Goal: Navigation & Orientation: Find specific page/section

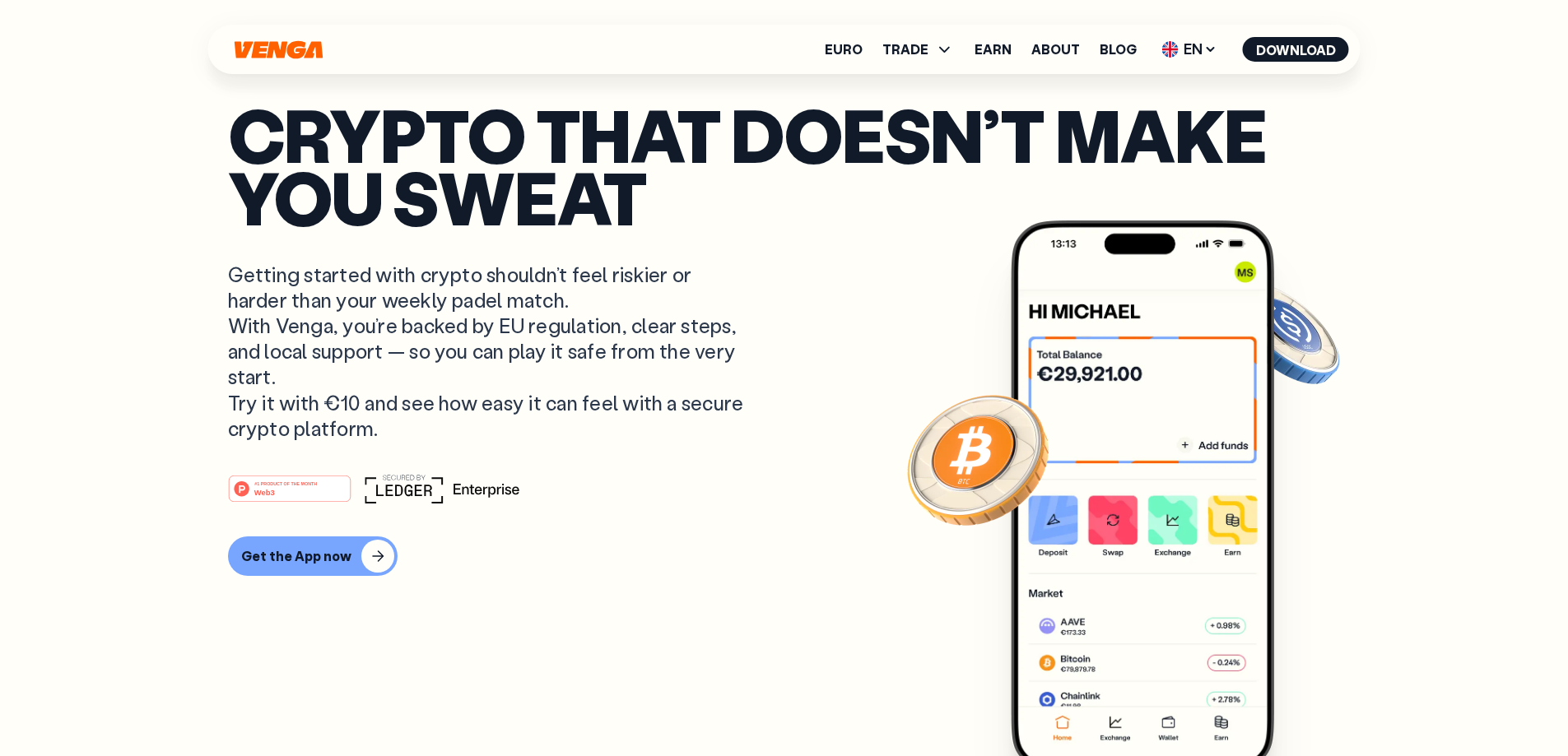
click at [600, 521] on div "#1 PRODUCT OF THE MONTH Web3 Get the App now" at bounding box center [784, 525] width 1112 height 102
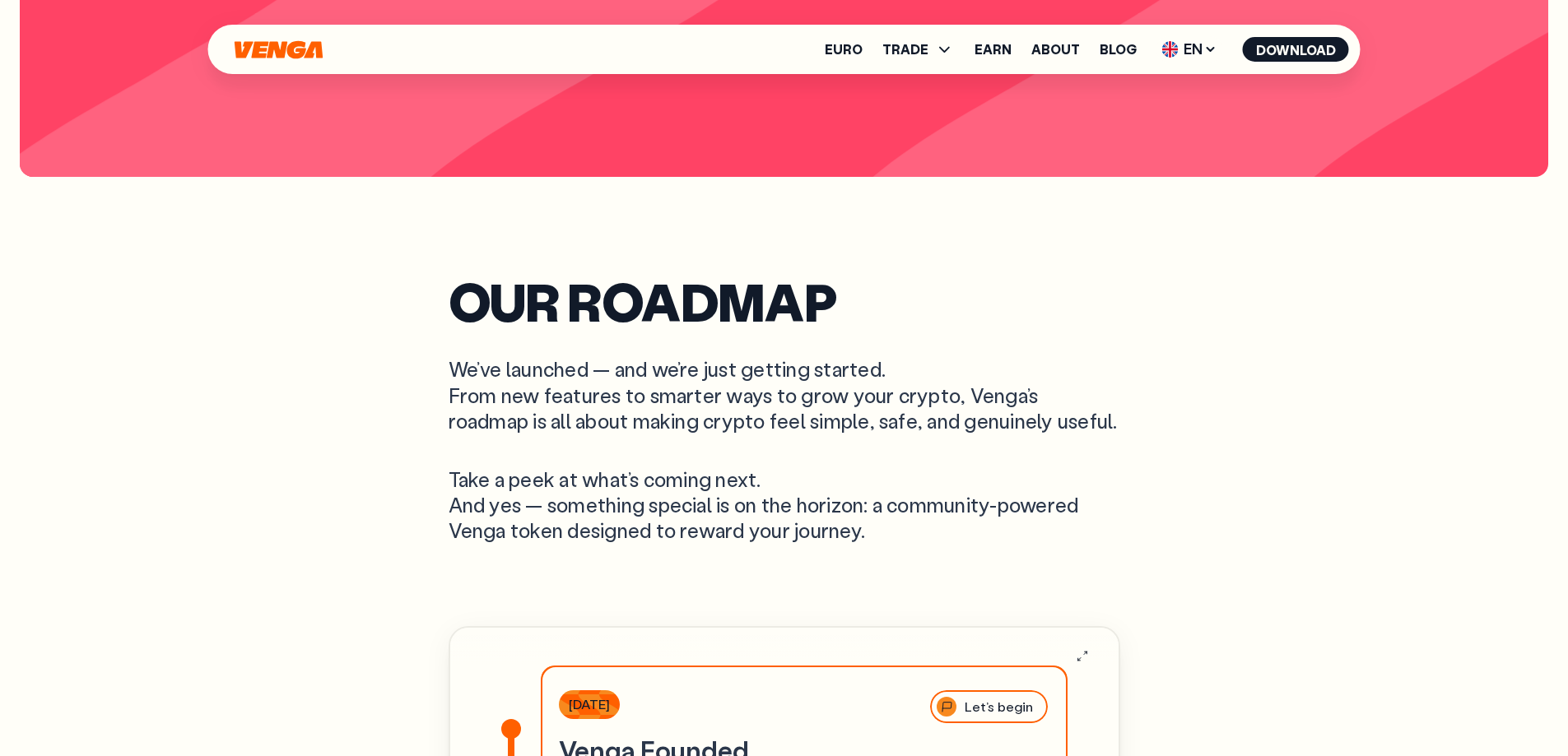
scroll to position [4610, 0]
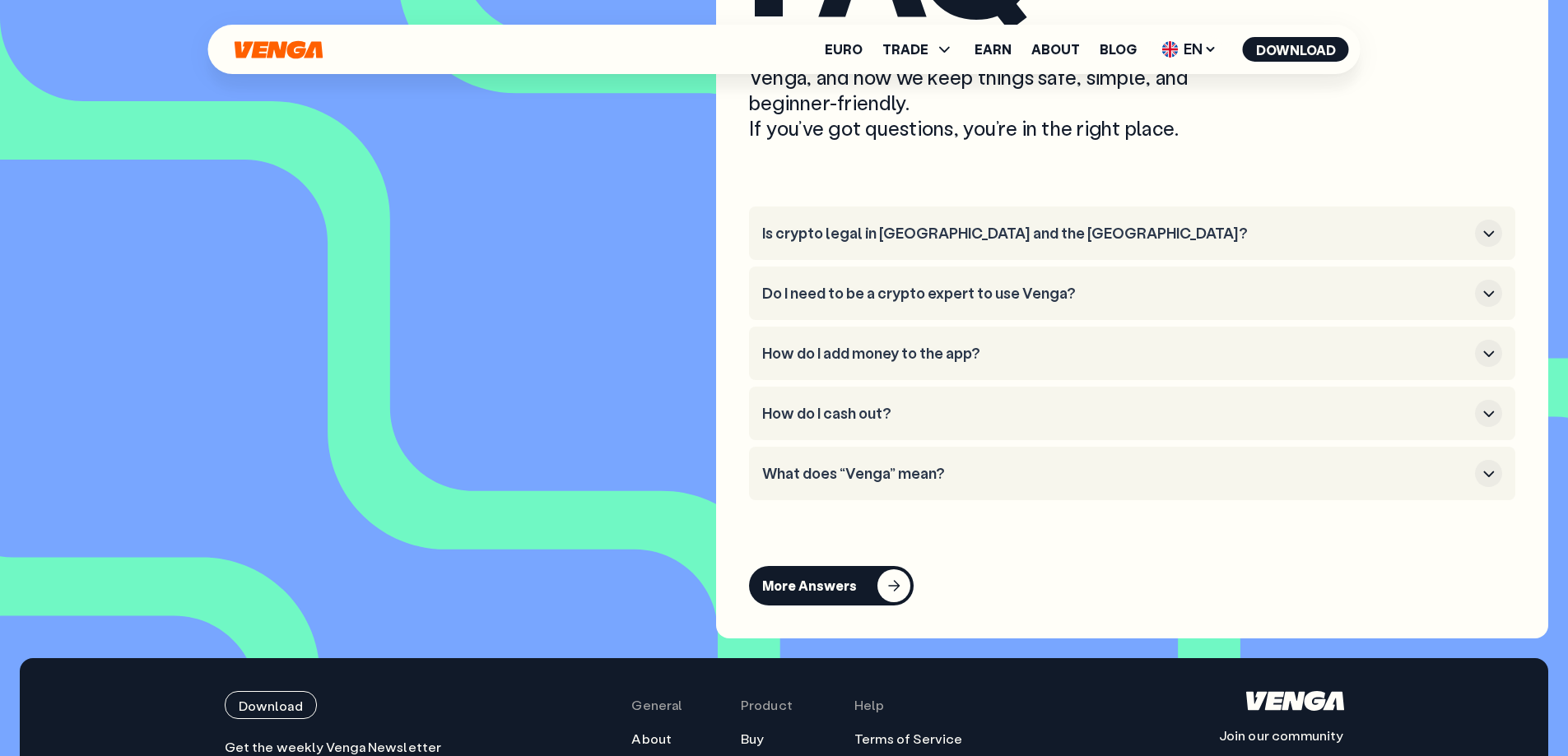
scroll to position [6933, 0]
click at [1483, 248] on div "button" at bounding box center [1488, 234] width 27 height 27
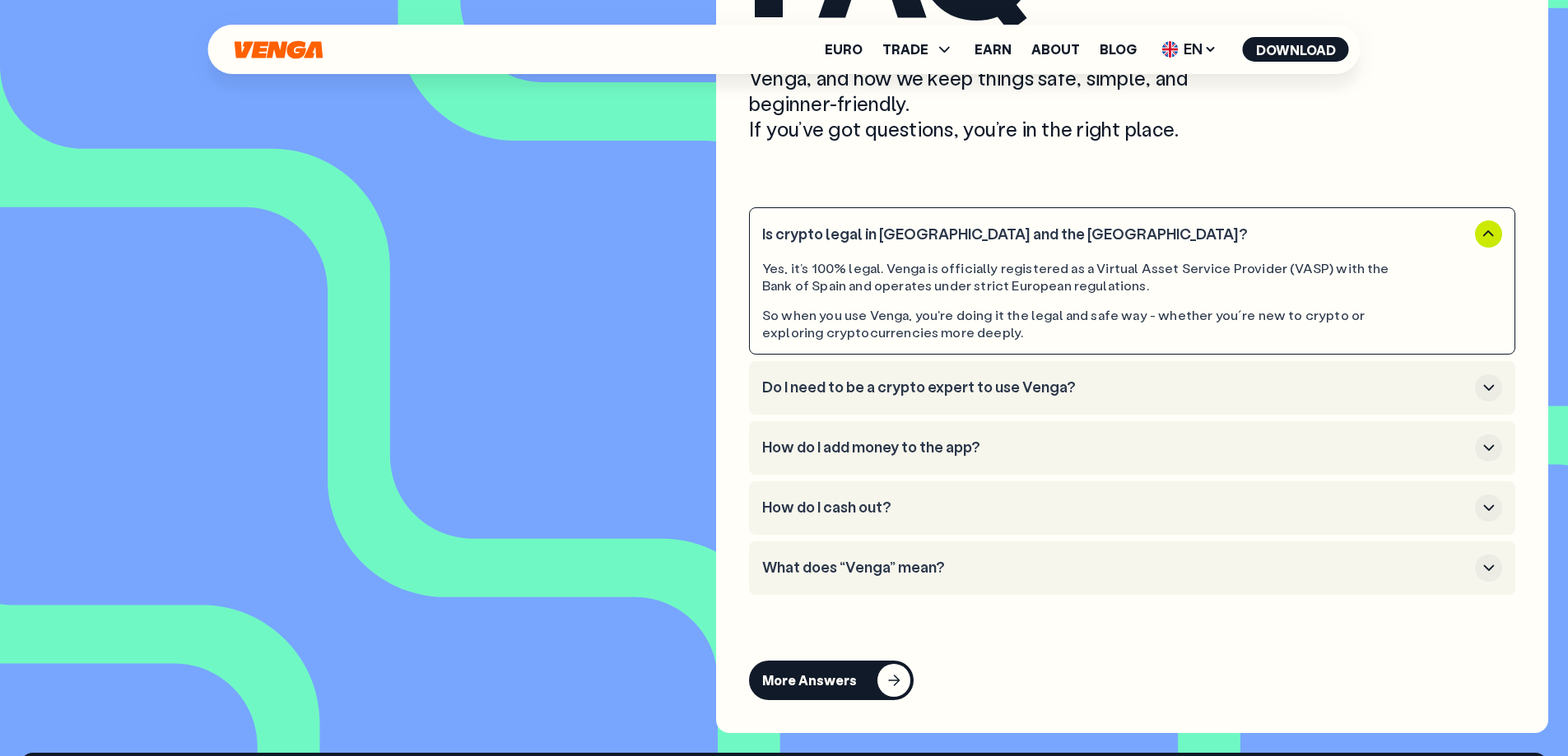
click at [1483, 248] on div "button" at bounding box center [1488, 234] width 27 height 27
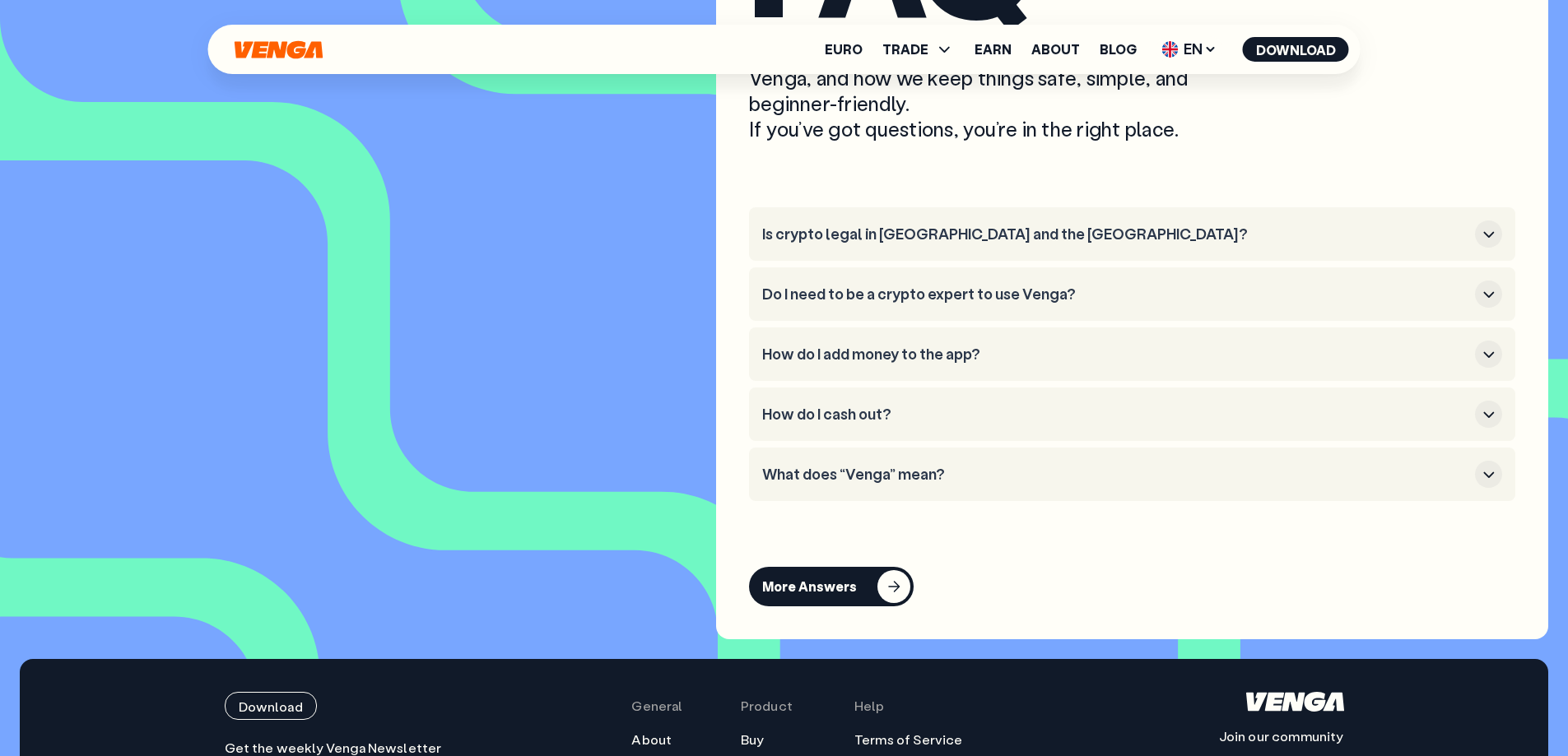
click at [1478, 307] on div "button" at bounding box center [1488, 294] width 27 height 27
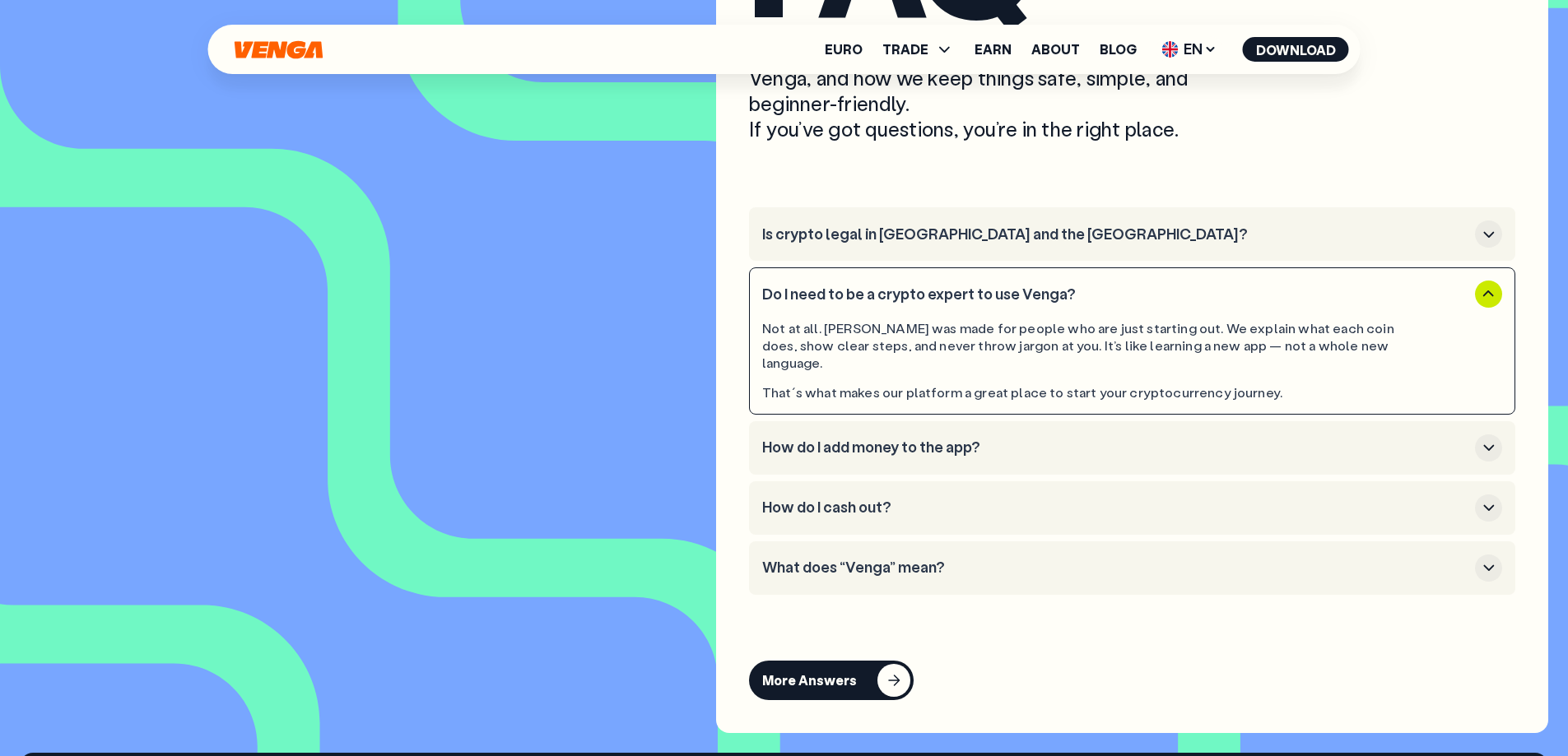
click at [1478, 307] on div "button" at bounding box center [1488, 294] width 27 height 27
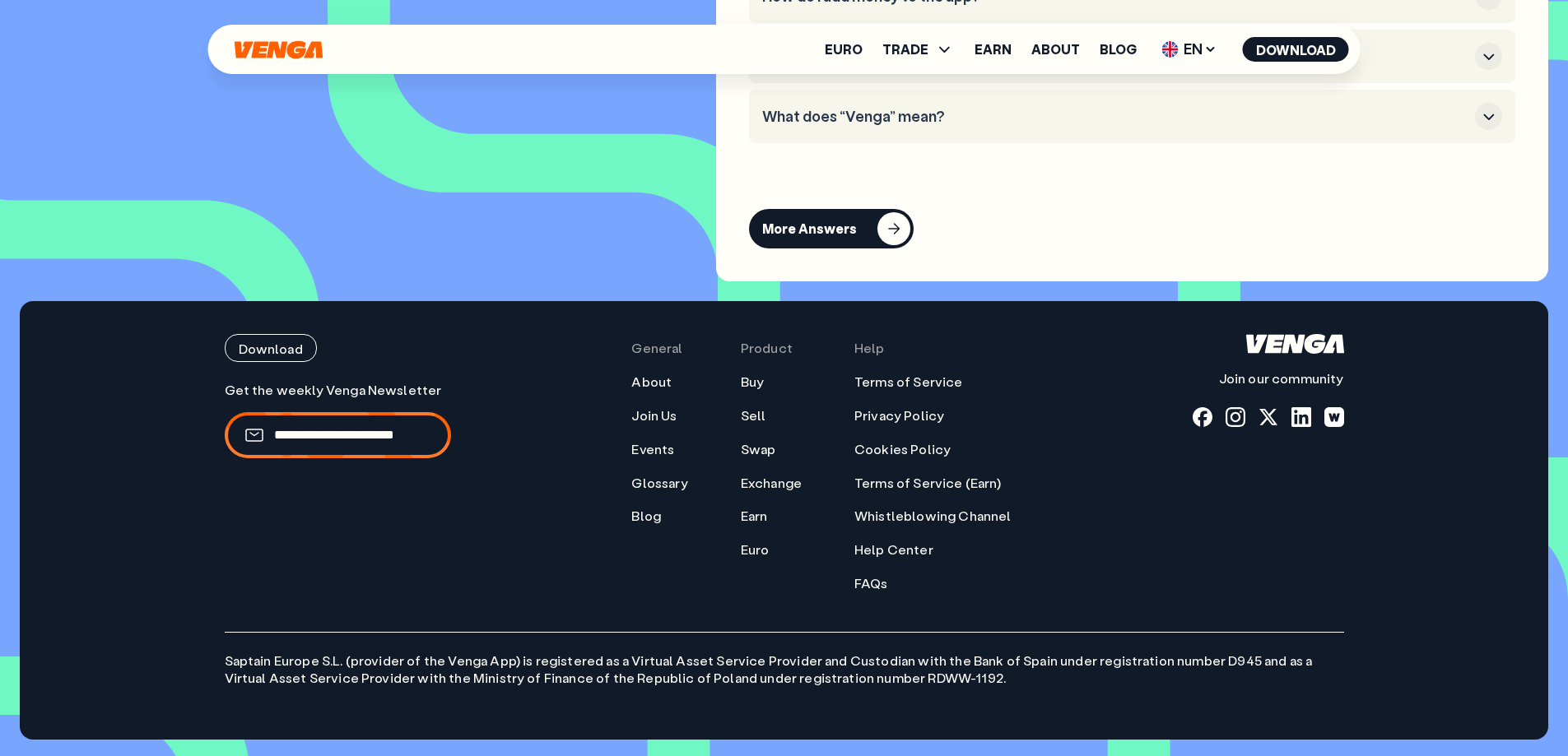
scroll to position [7317, 0]
click at [666, 380] on link "About" at bounding box center [652, 382] width 40 height 18
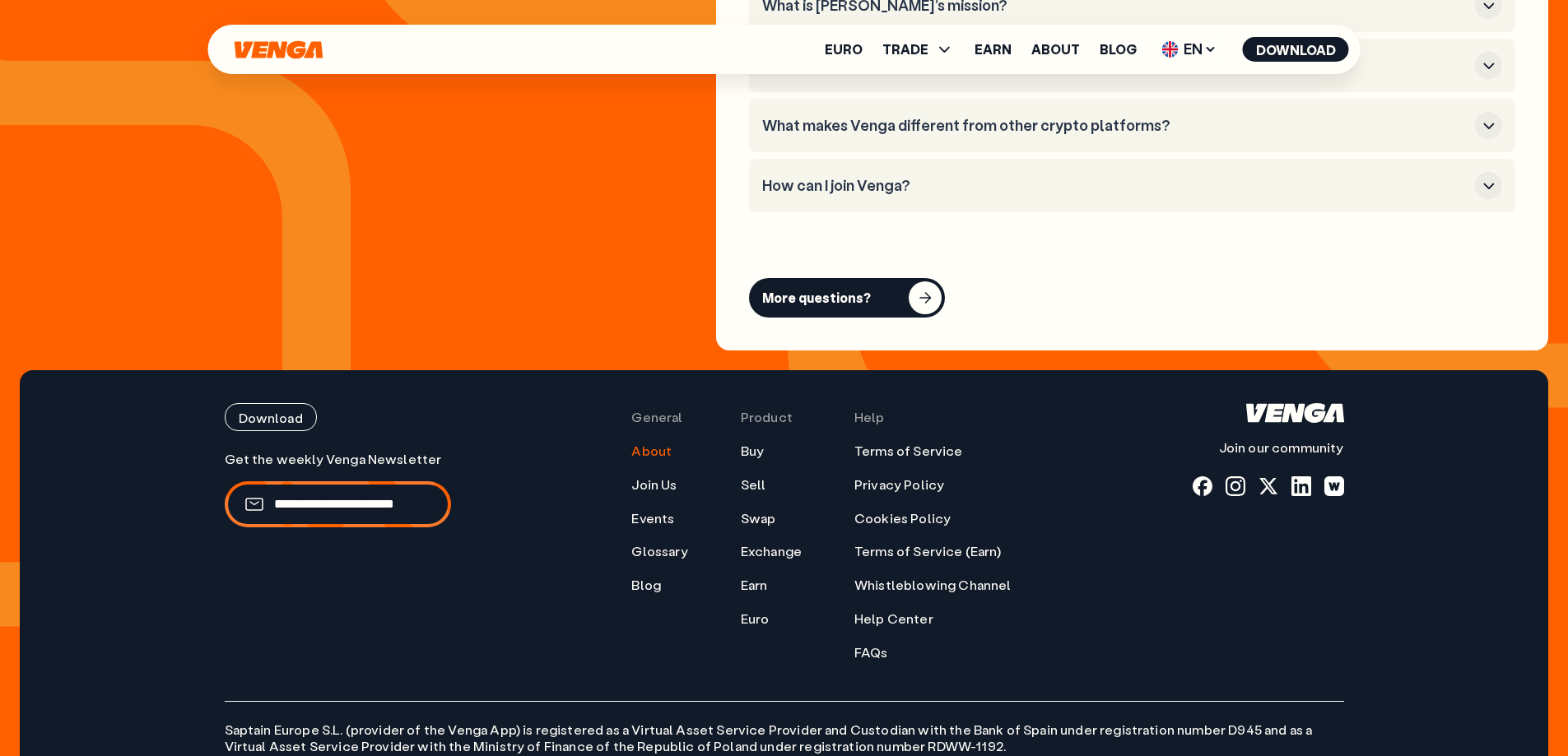
scroll to position [6611, 0]
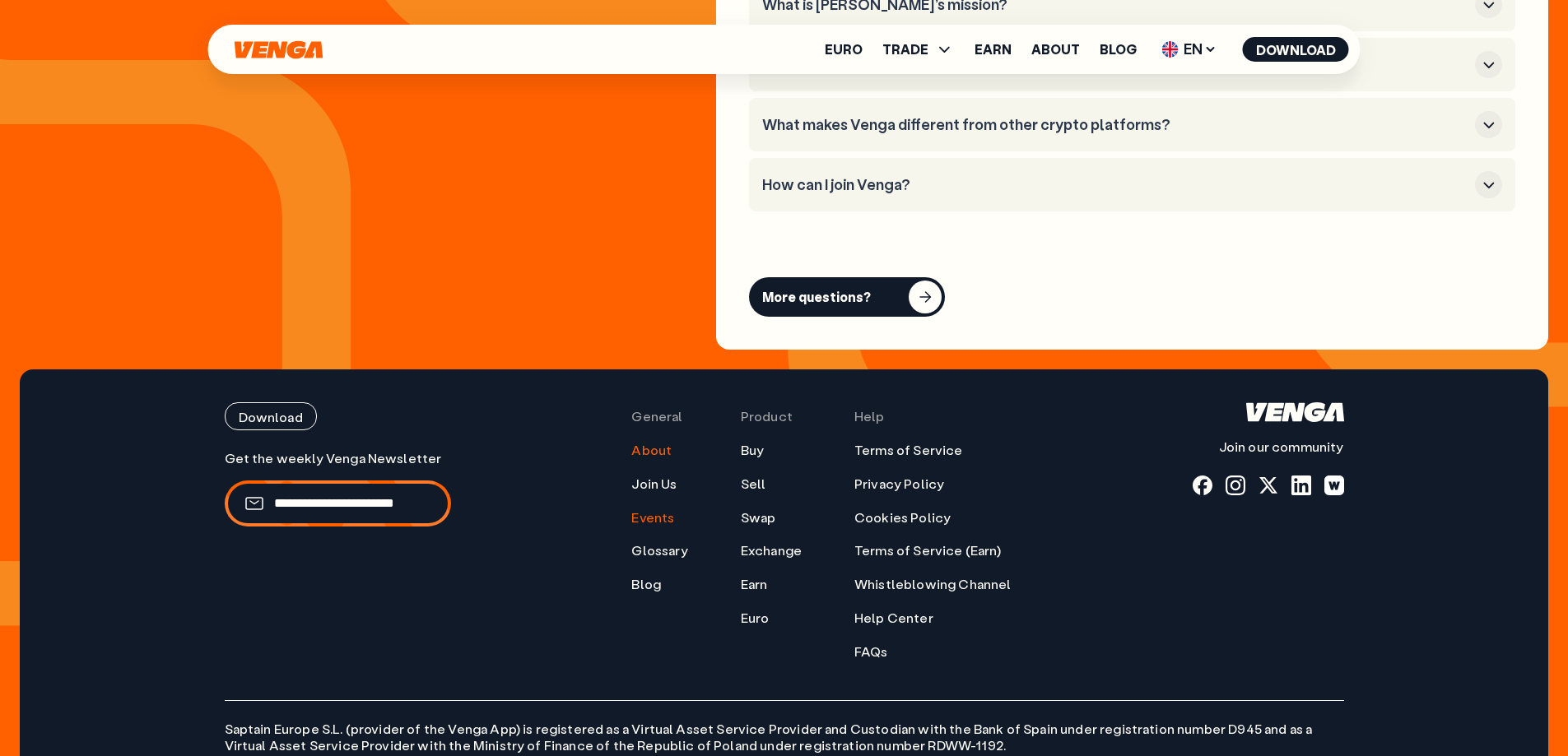
click at [642, 509] on link "Events" at bounding box center [652, 517] width 43 height 18
click at [674, 509] on link "Events" at bounding box center [652, 517] width 43 height 18
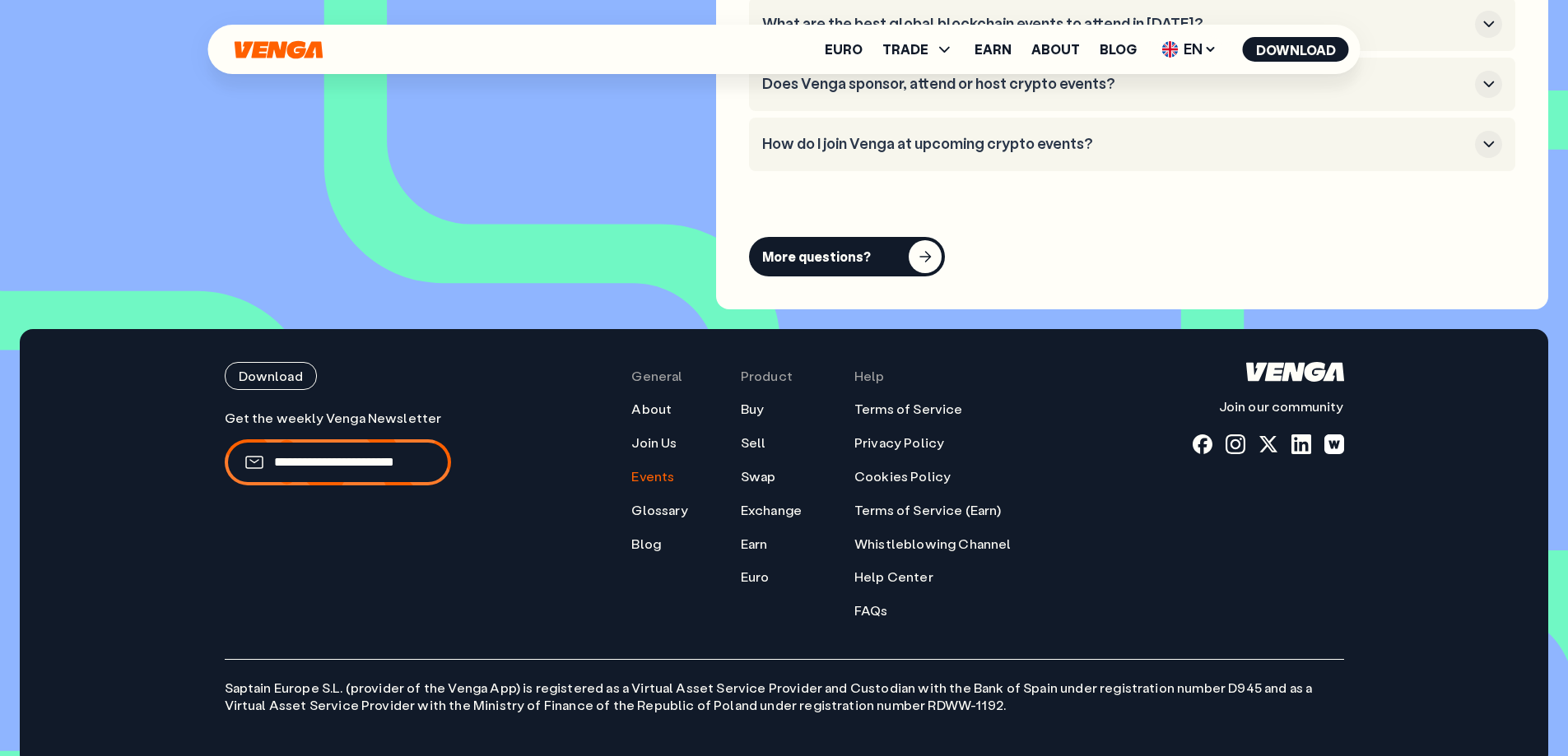
scroll to position [7001, 0]
click at [653, 535] on link "Blog" at bounding box center [646, 543] width 29 height 18
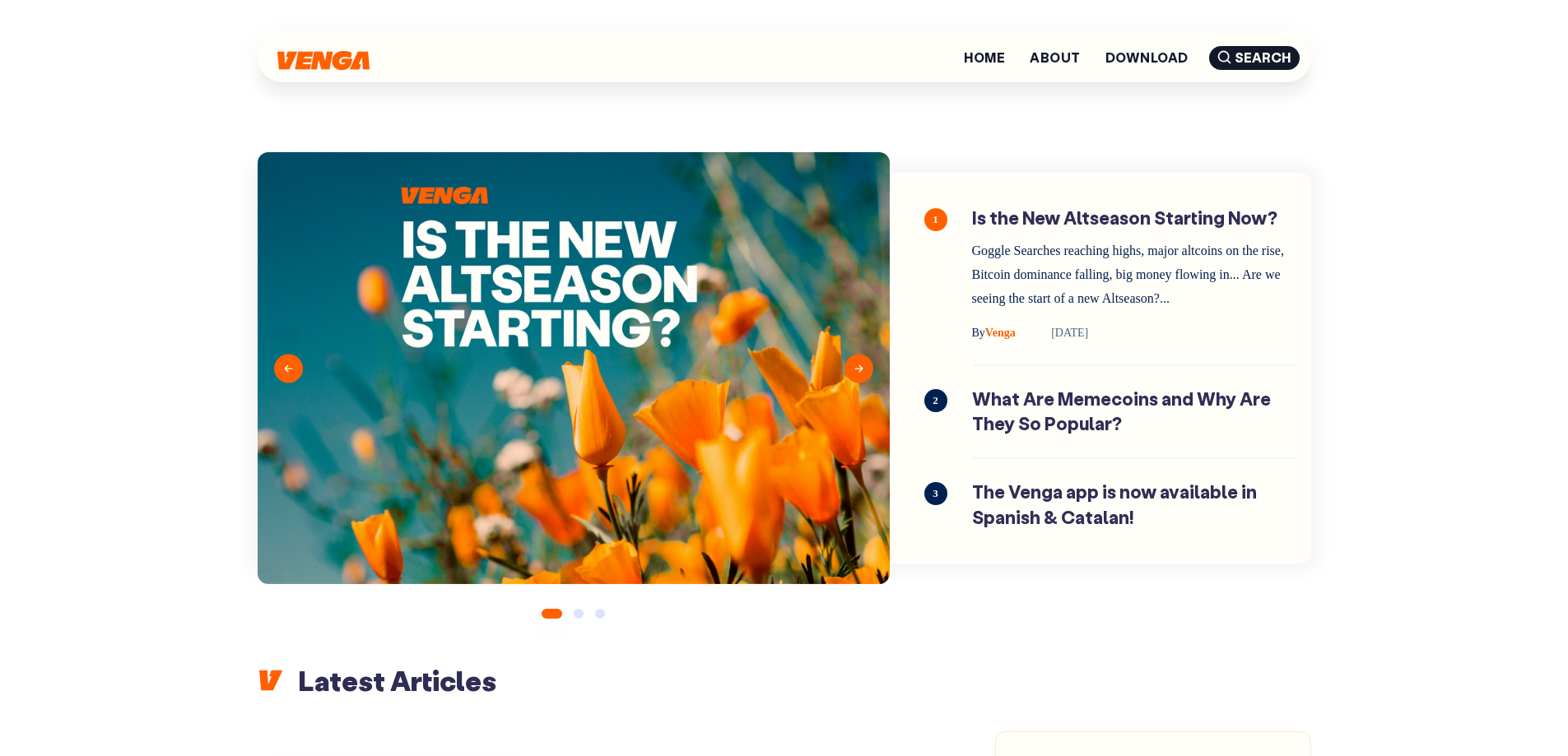
click at [579, 617] on button "2" at bounding box center [579, 614] width 10 height 10
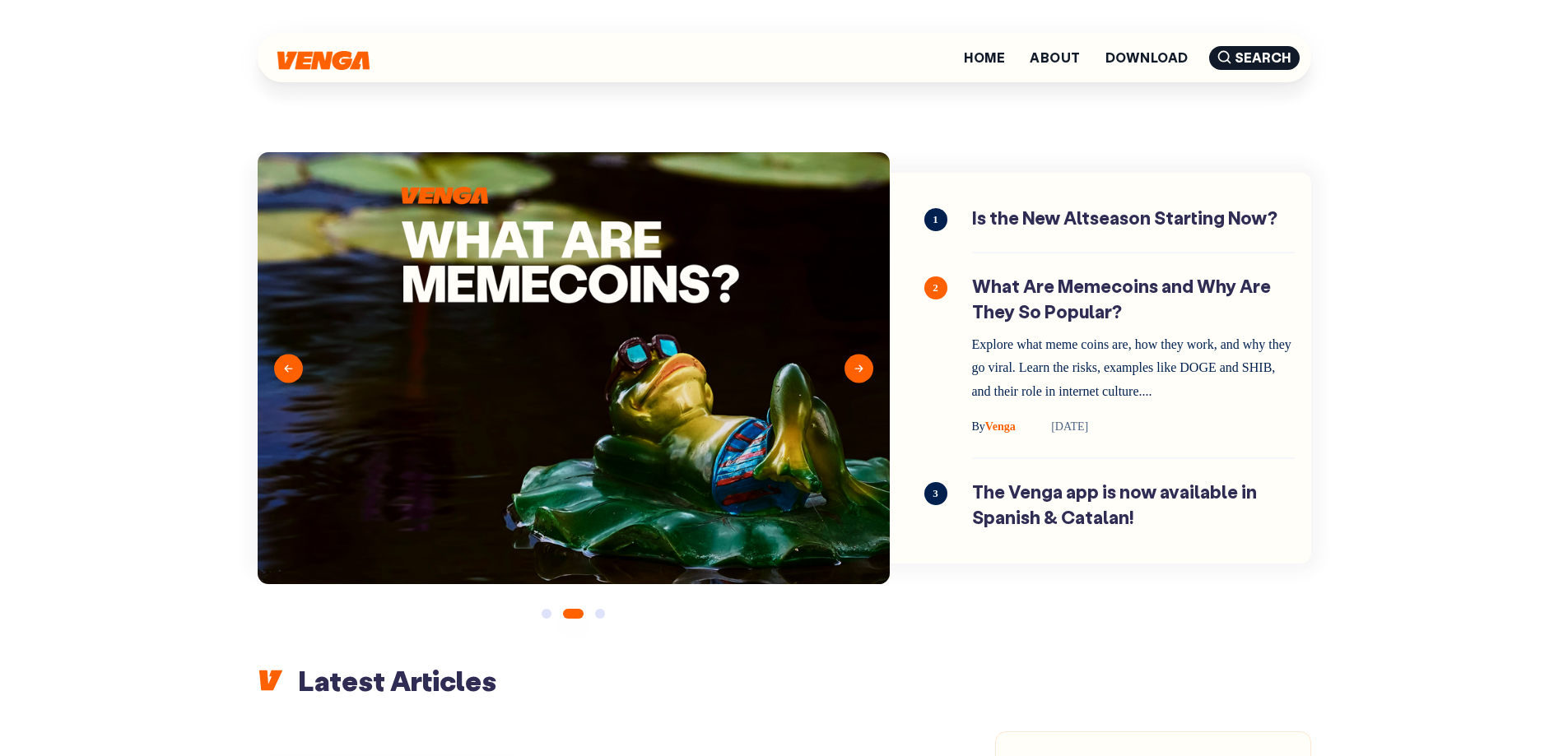
click at [596, 611] on button "3" at bounding box center [600, 614] width 10 height 10
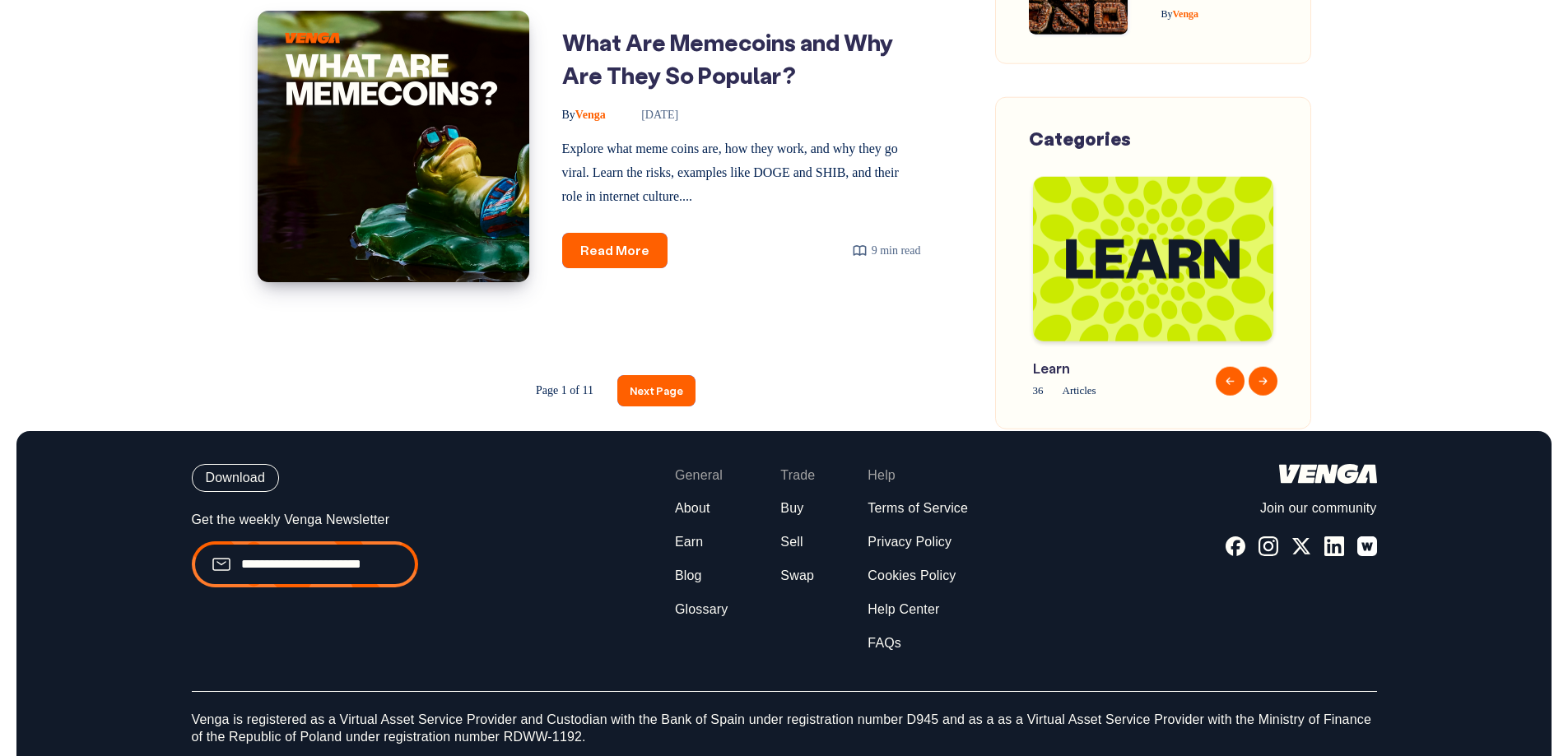
scroll to position [2639, 0]
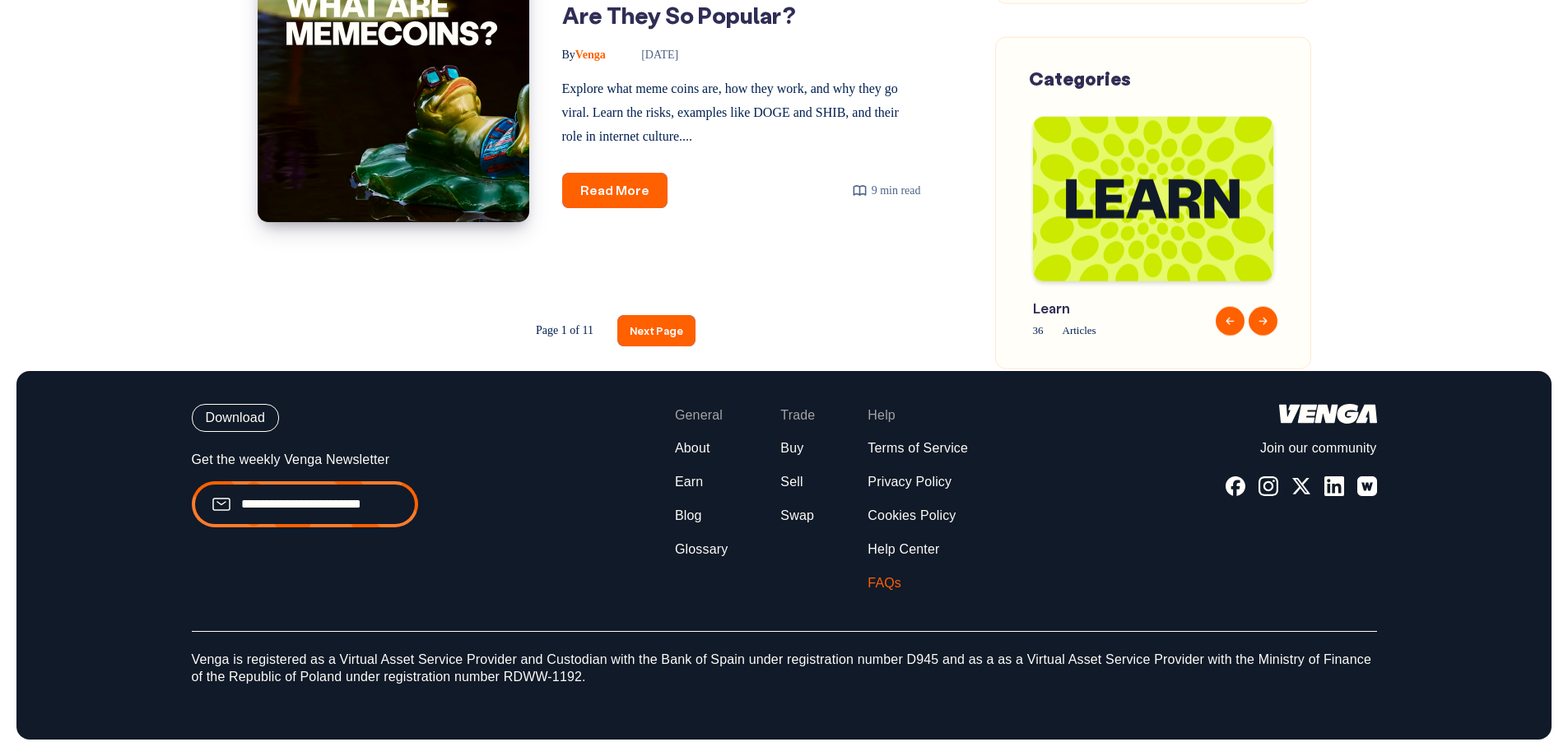
click at [890, 584] on link "FAQs" at bounding box center [885, 584] width 34 height 18
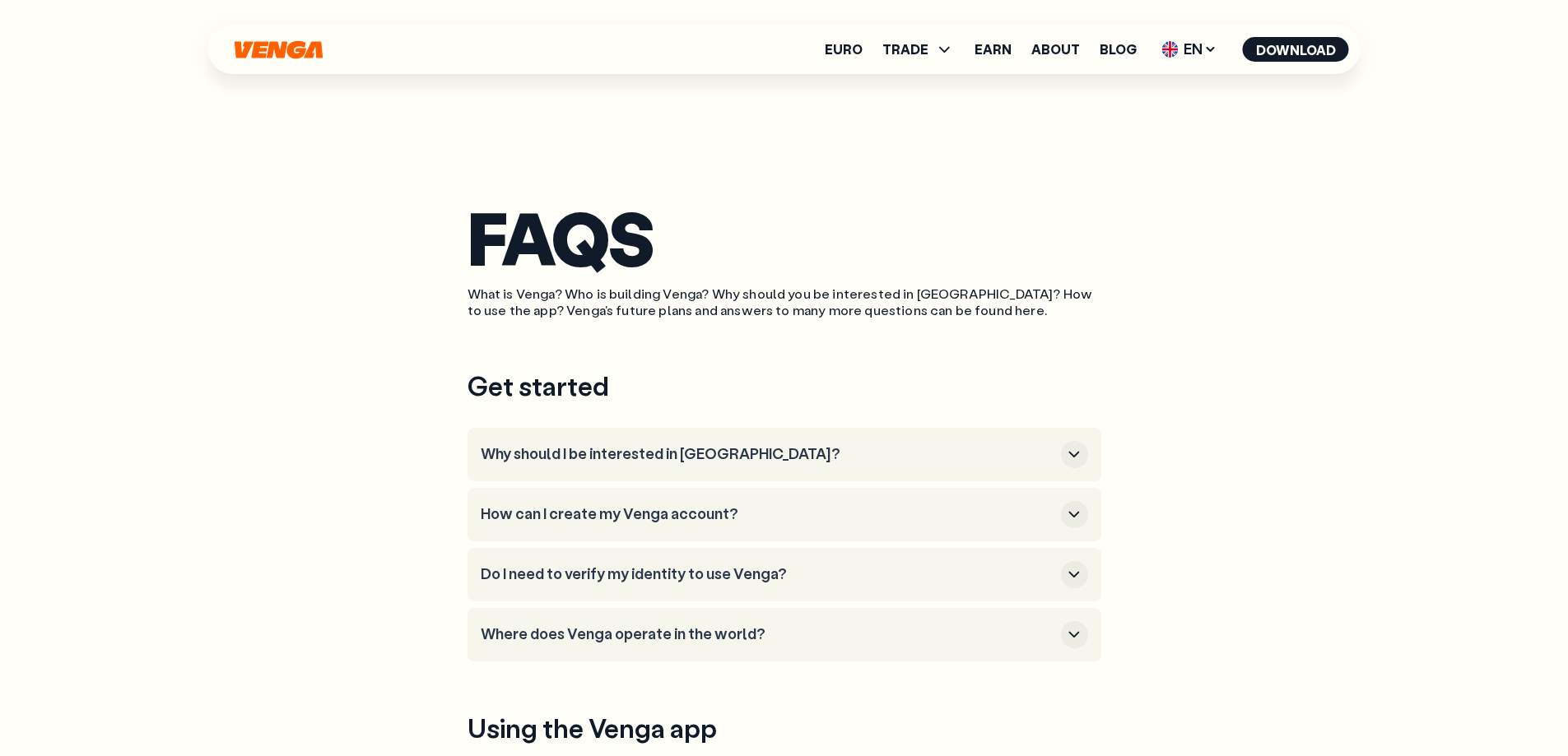
scroll to position [1804, 0]
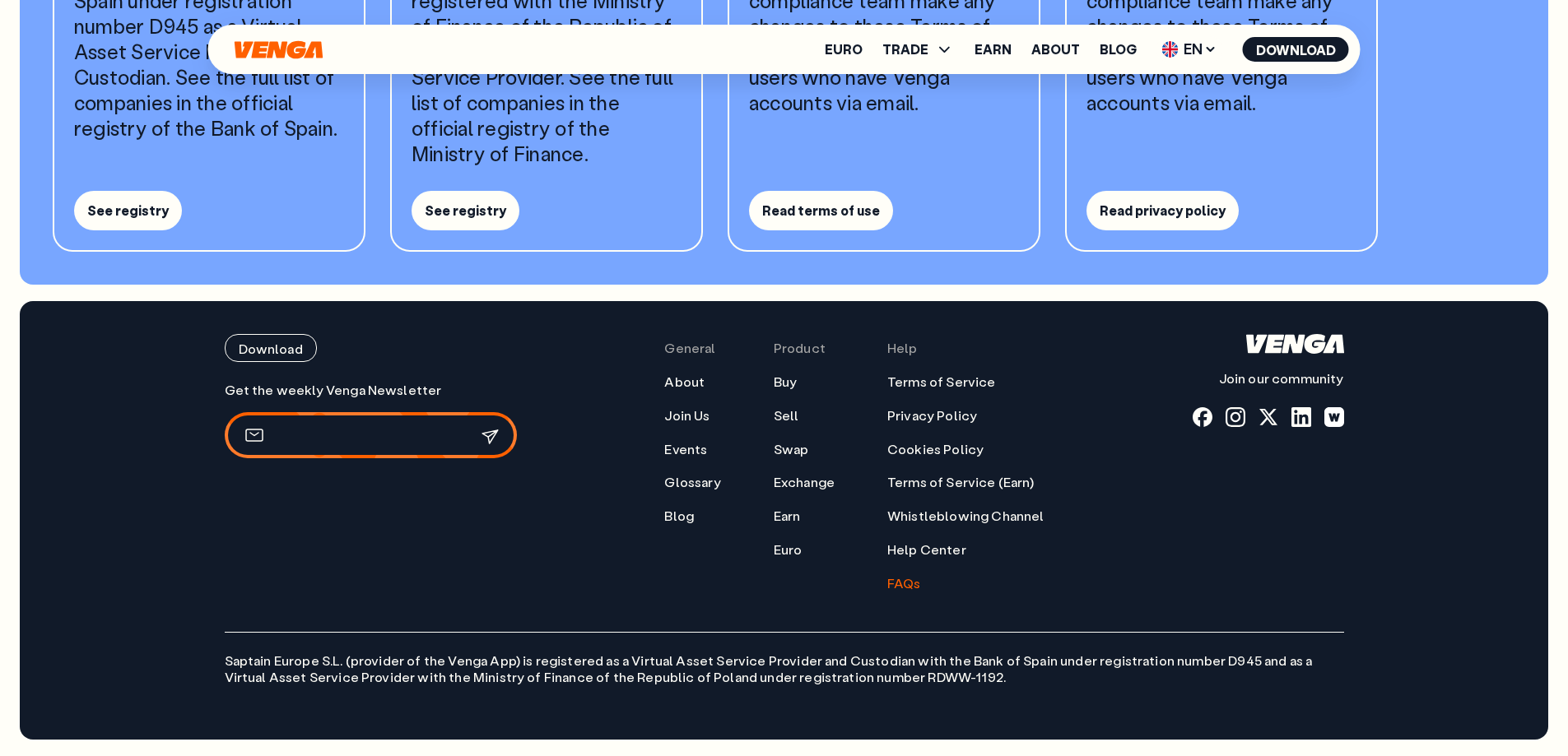
click at [373, 437] on input "email" at bounding box center [360, 435] width 173 height 18
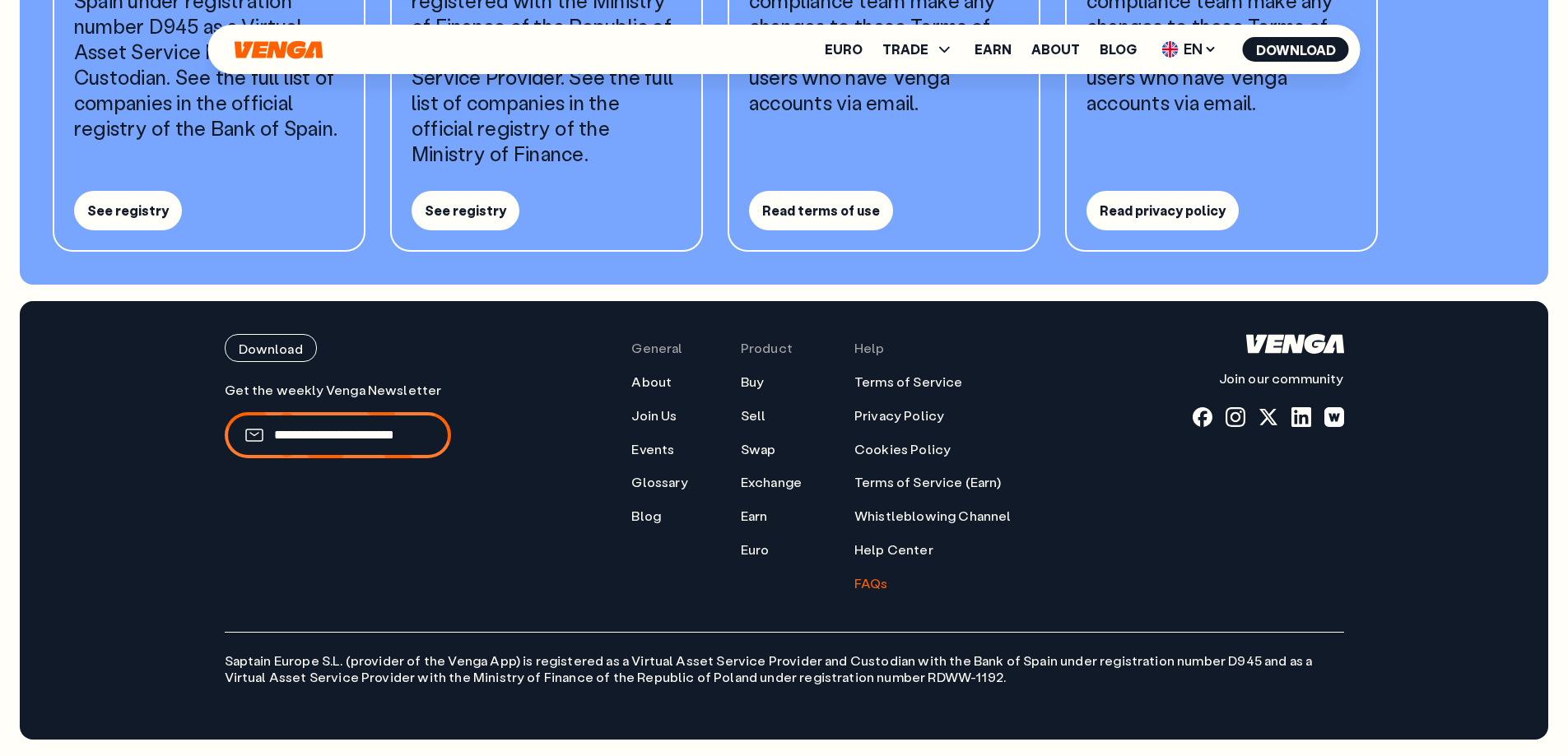
click at [290, 522] on div "Get the weekly Venga Newsletter" at bounding box center [338, 486] width 226 height 210
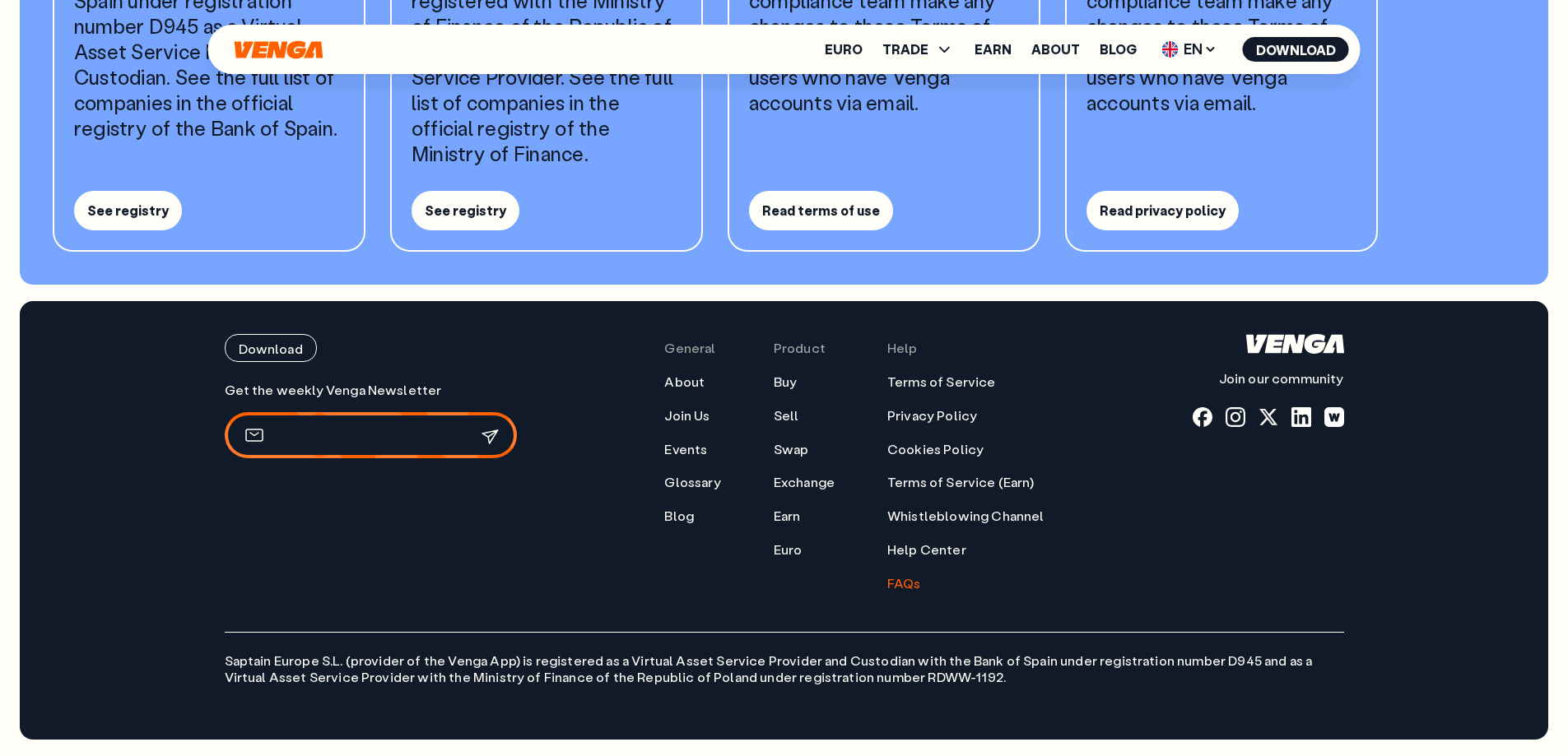
click at [325, 440] on input "email" at bounding box center [360, 435] width 173 height 18
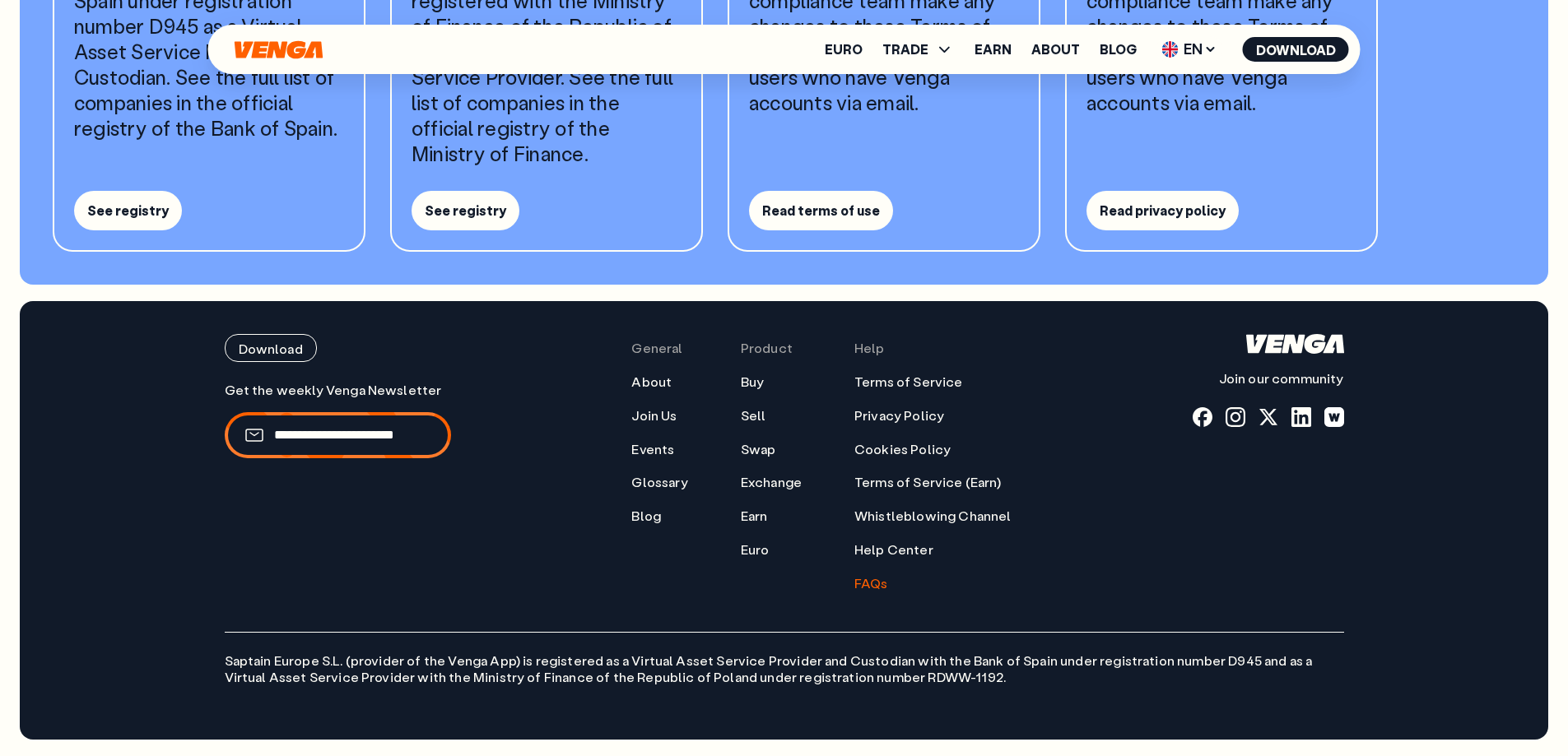
click at [289, 557] on div "Get the weekly Venga Newsletter" at bounding box center [338, 486] width 226 height 210
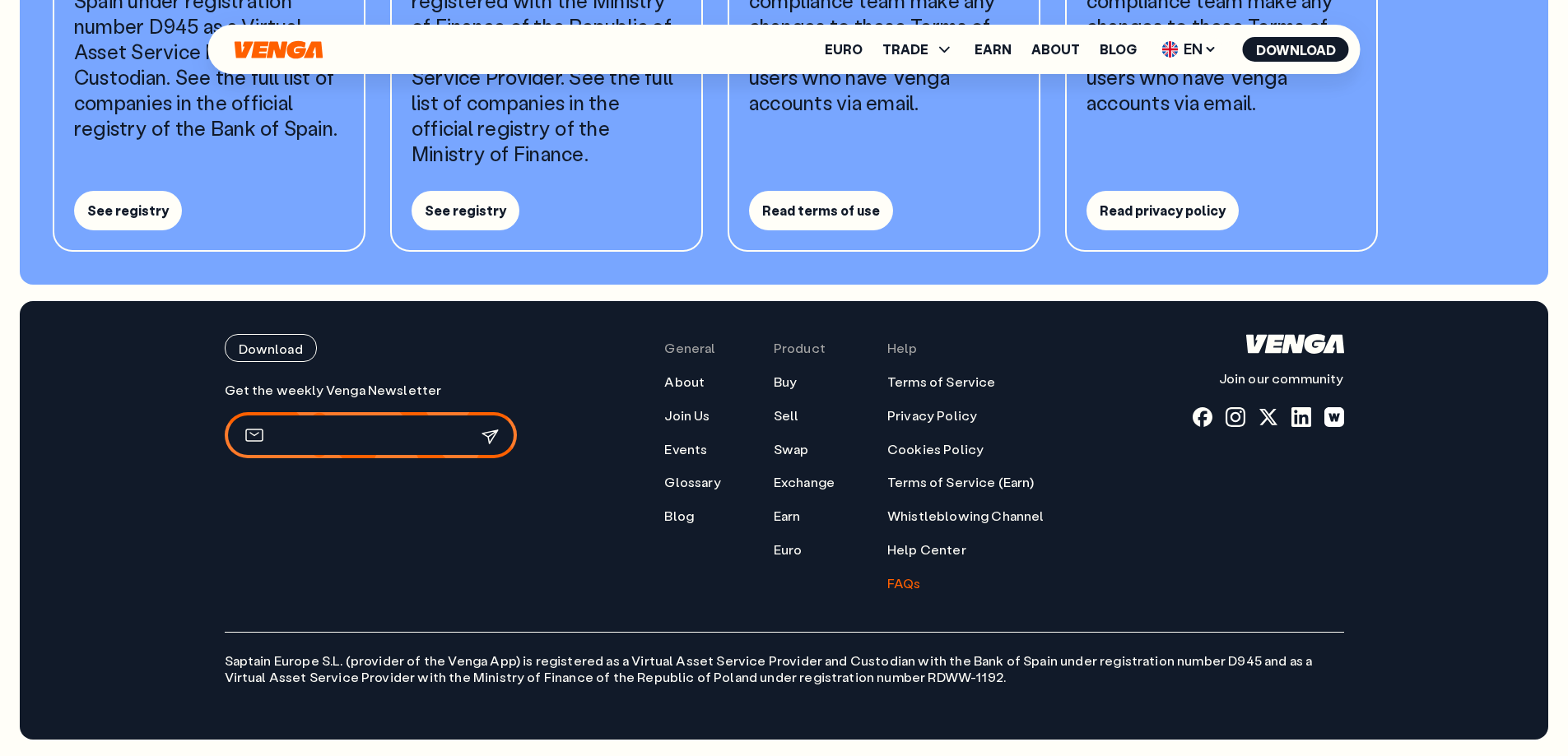
click at [337, 438] on input "email" at bounding box center [360, 435] width 173 height 18
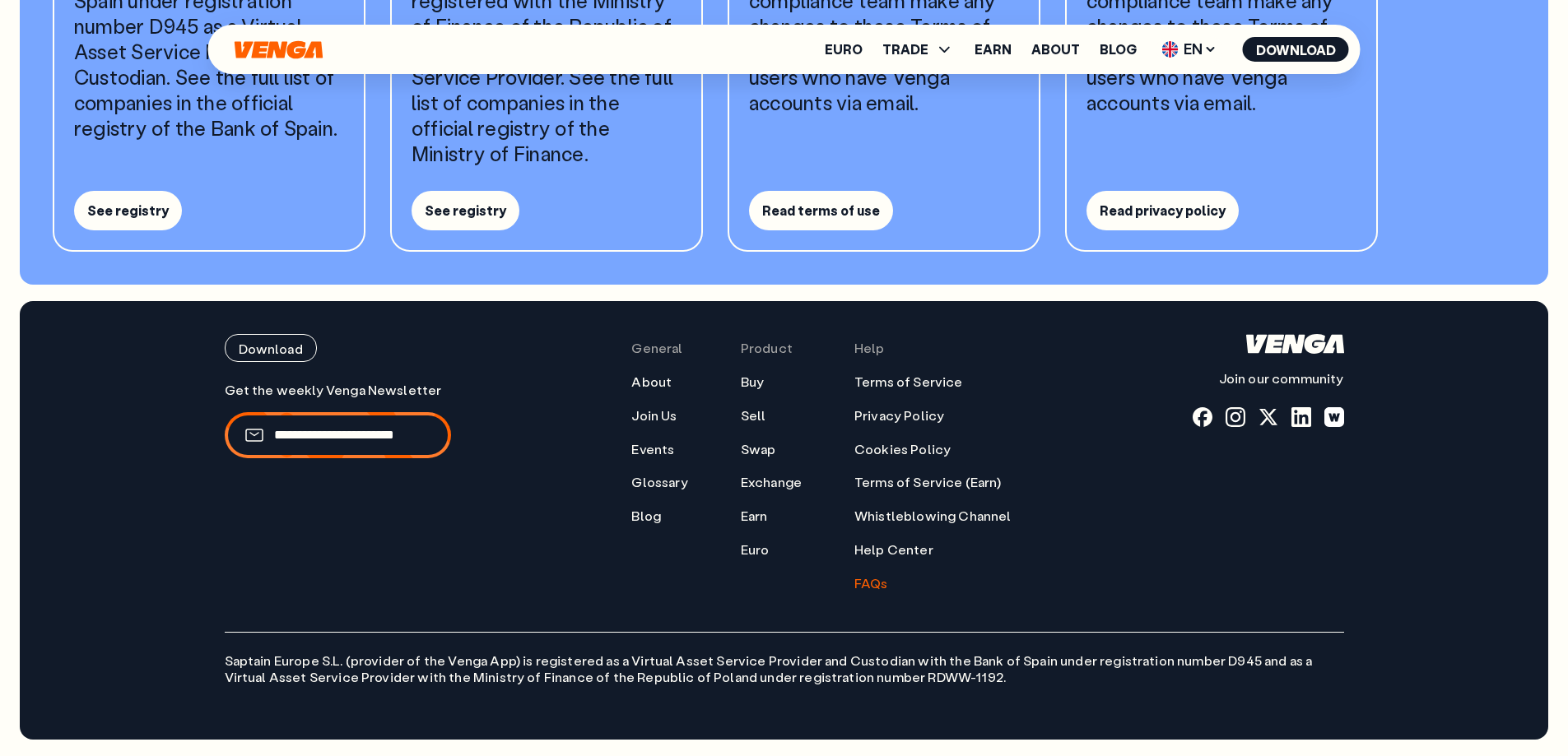
click at [305, 498] on div "Get the weekly Venga Newsletter" at bounding box center [338, 486] width 226 height 210
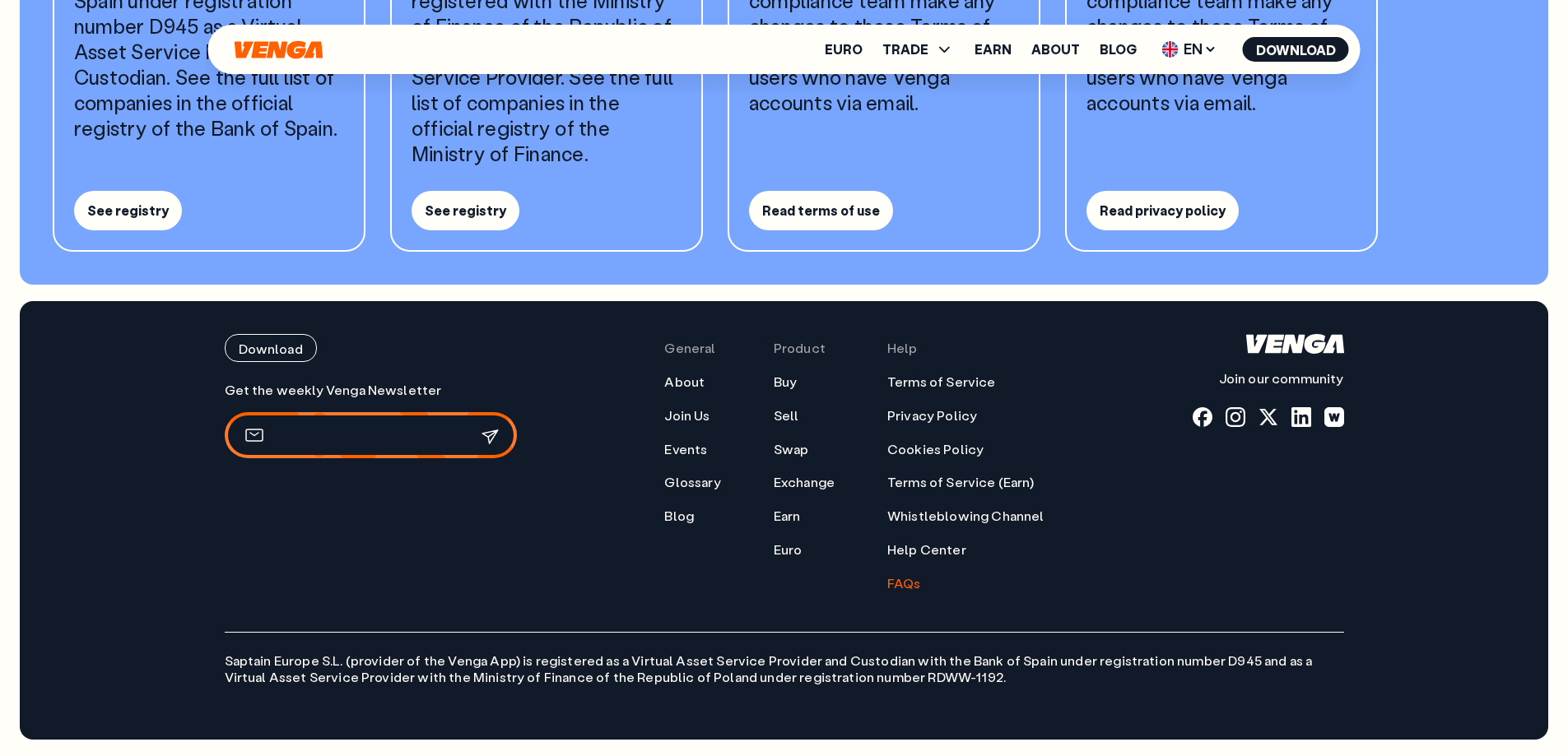
click at [323, 441] on input "email" at bounding box center [360, 435] width 173 height 18
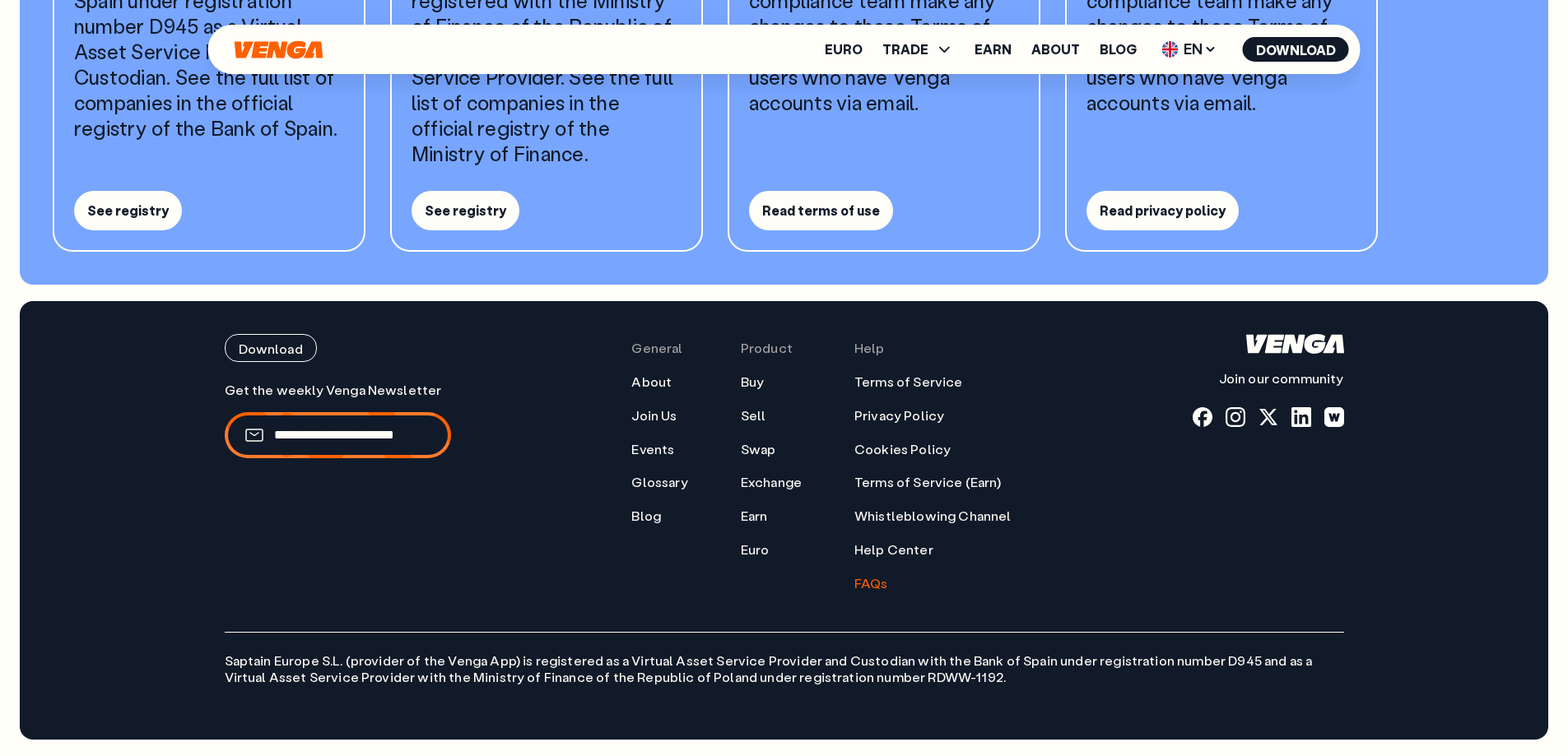
click at [314, 501] on div "Get the weekly Venga Newsletter" at bounding box center [338, 486] width 226 height 210
